Goal: Task Accomplishment & Management: Manage account settings

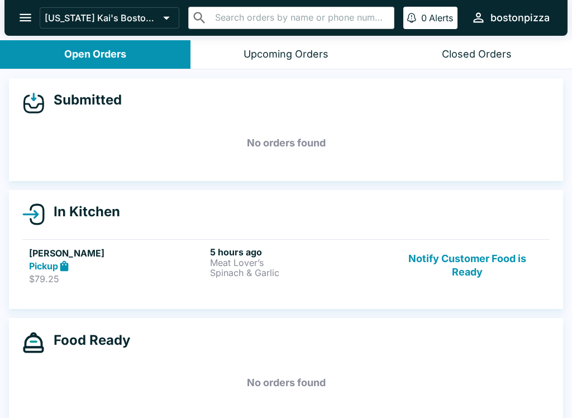
click at [499, 255] on button "Notify Customer Food is Ready" at bounding box center [467, 265] width 151 height 39
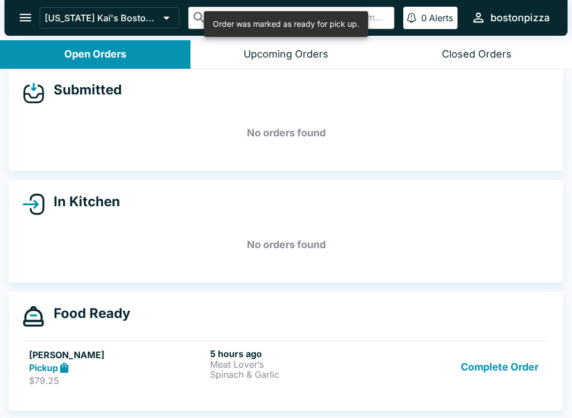
scroll to position [10, 0]
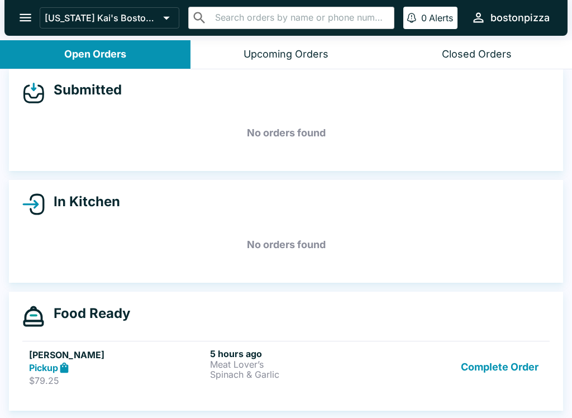
click at [471, 384] on button "Complete Order" at bounding box center [500, 367] width 87 height 39
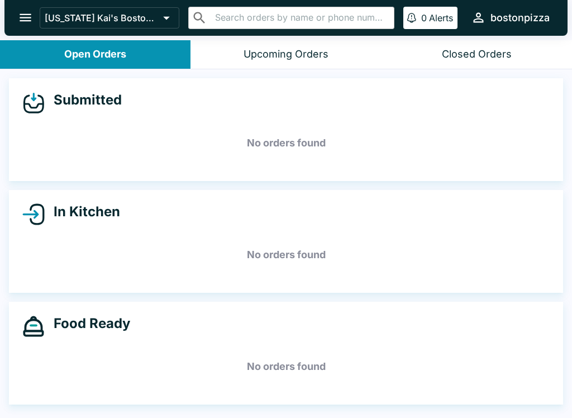
scroll to position [0, 0]
click at [474, 388] on div "Food Ready No orders found" at bounding box center [286, 353] width 554 height 103
click at [22, 17] on icon "open drawer" at bounding box center [25, 17] width 15 height 15
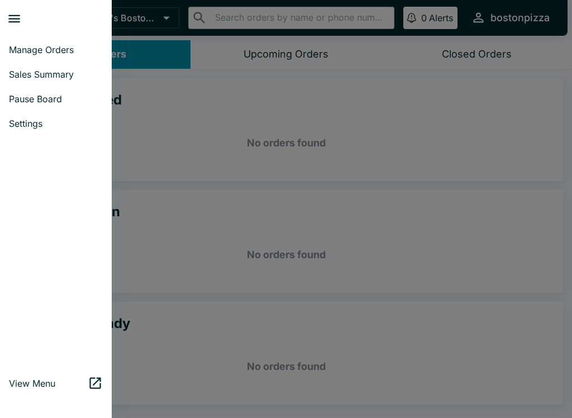
click at [17, 78] on span "Sales Summary" at bounding box center [56, 74] width 94 height 11
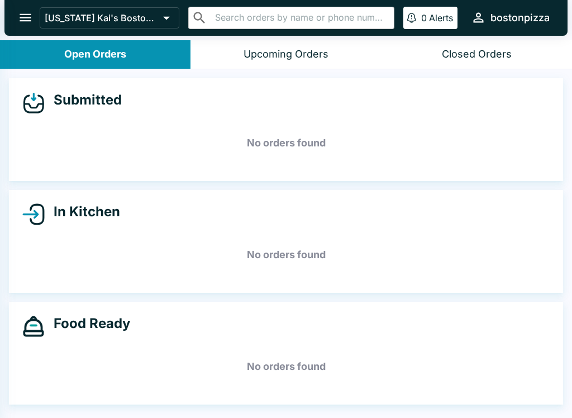
select select "03:00"
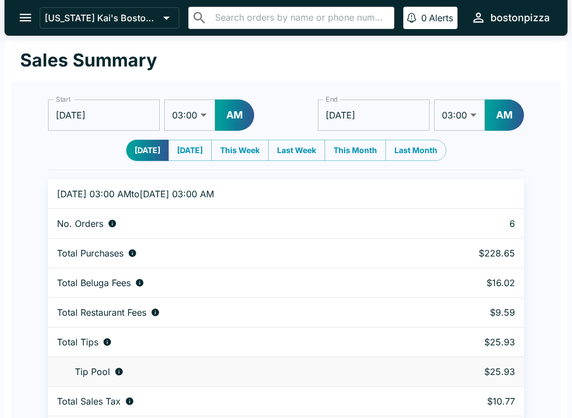
click at [15, 9] on button "open drawer" at bounding box center [25, 17] width 28 height 28
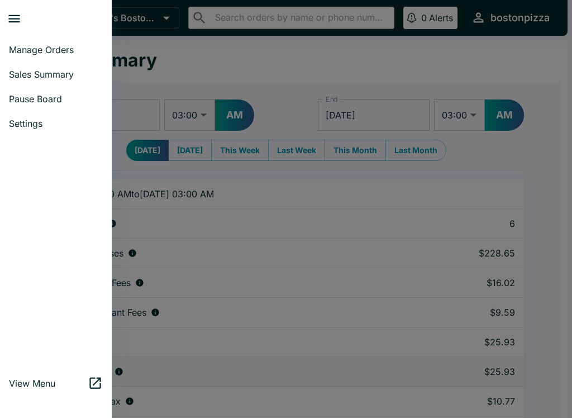
click at [185, 118] on div at bounding box center [286, 209] width 572 height 418
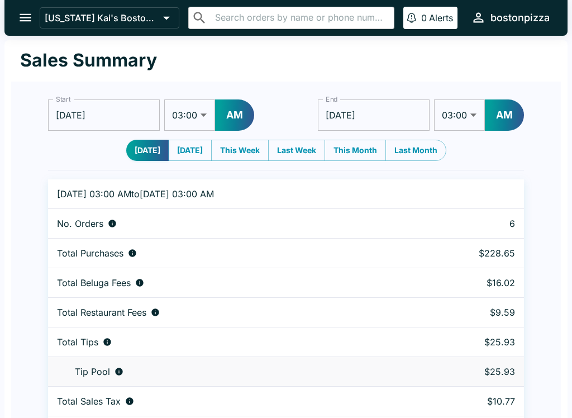
click at [22, 16] on icon "open drawer" at bounding box center [25, 17] width 15 height 15
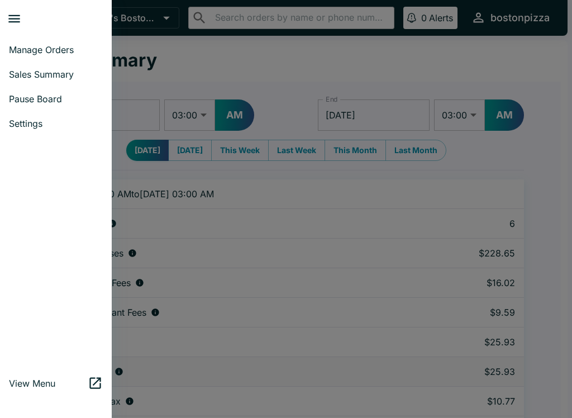
click at [28, 45] on span "Manage Orders" at bounding box center [56, 49] width 94 height 11
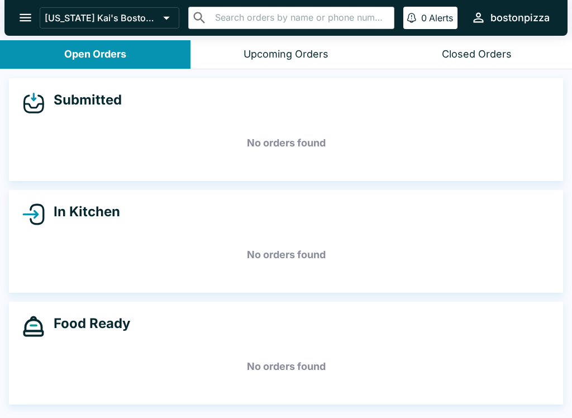
click at [25, 17] on icon "open drawer" at bounding box center [26, 18] width 12 height 8
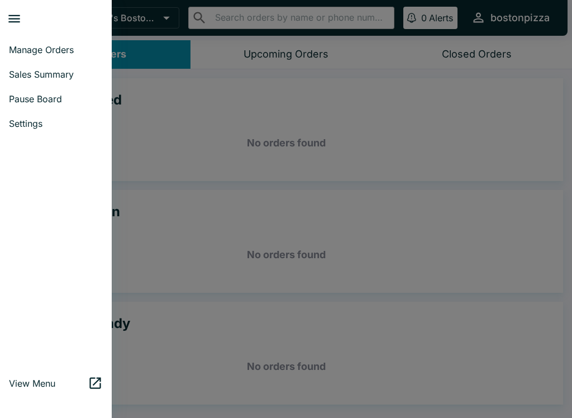
click at [172, 120] on div at bounding box center [286, 209] width 572 height 418
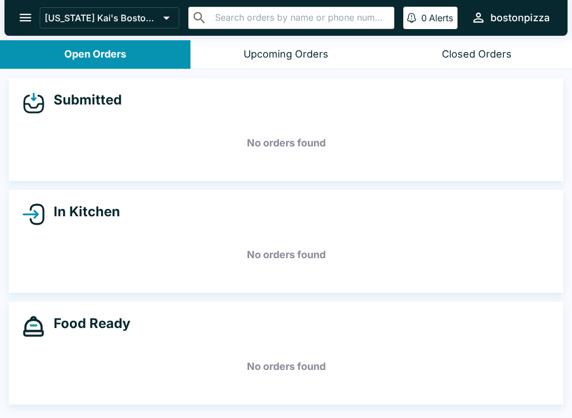
click at [85, 21] on p "[US_STATE] Kai's Boston Pizza" at bounding box center [102, 17] width 114 height 11
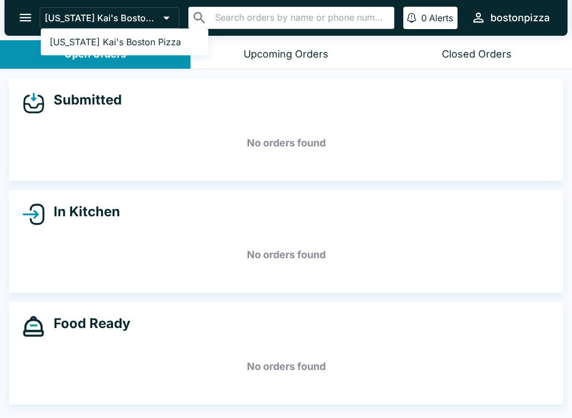
click at [69, 24] on div at bounding box center [286, 209] width 572 height 418
